Goal: Navigation & Orientation: Find specific page/section

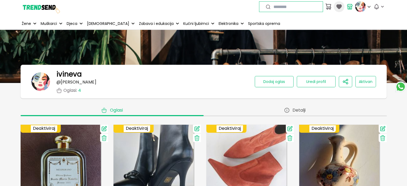
click at [340, 8] on icon at bounding box center [338, 6] width 5 height 5
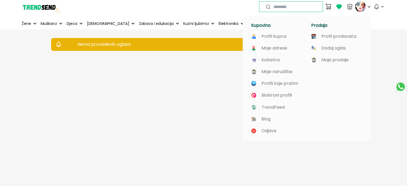
click at [360, 7] on img at bounding box center [360, 6] width 11 height 11
click at [361, 10] on div "Kupovina Profil kupca Moje adrese Košarica Moje narudžbe Profili koje pratim Bl…" at bounding box center [307, 75] width 129 height 131
click at [336, 60] on p "Moje prodaje" at bounding box center [335, 60] width 27 height 5
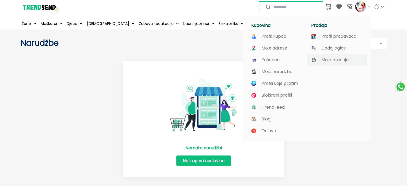
click at [340, 60] on p "Moje prodaje" at bounding box center [335, 60] width 27 height 5
click at [343, 35] on p "Profil prodavača" at bounding box center [339, 36] width 35 height 5
